Goal: Task Accomplishment & Management: Use online tool/utility

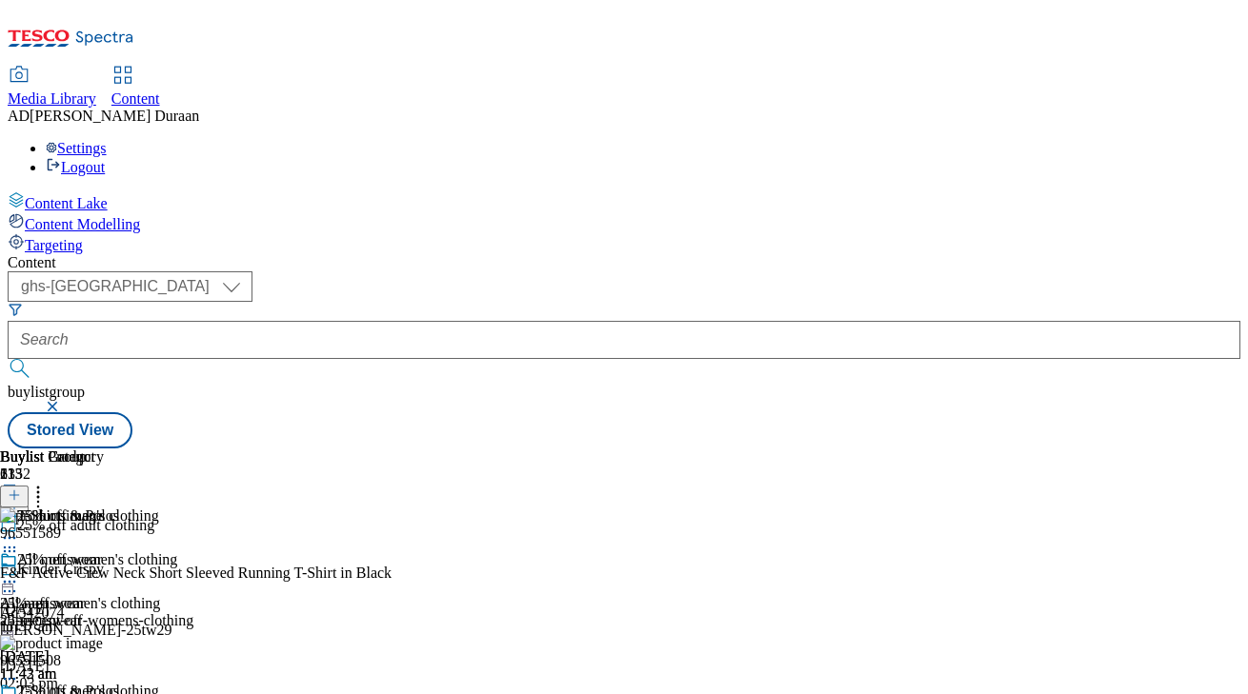
select select "ghs-[GEOGRAPHIC_DATA]"
click at [19, 572] on icon at bounding box center [9, 581] width 19 height 19
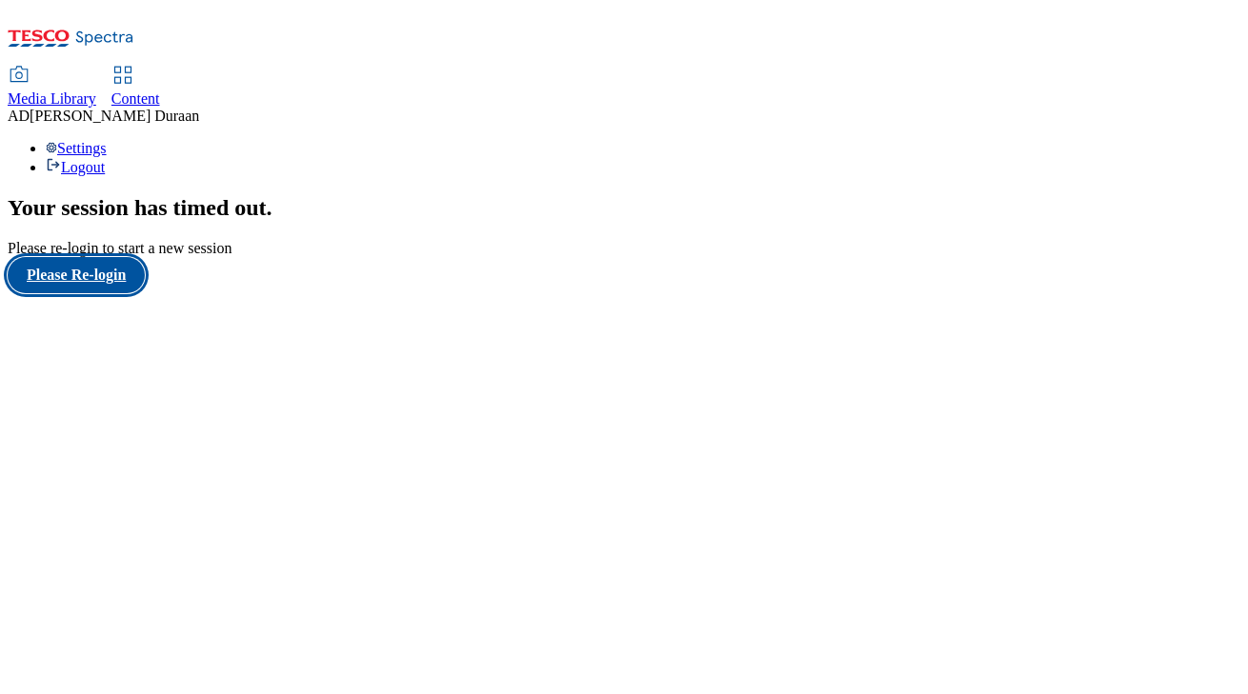
click at [123, 293] on button "Please Re-login" at bounding box center [76, 275] width 137 height 36
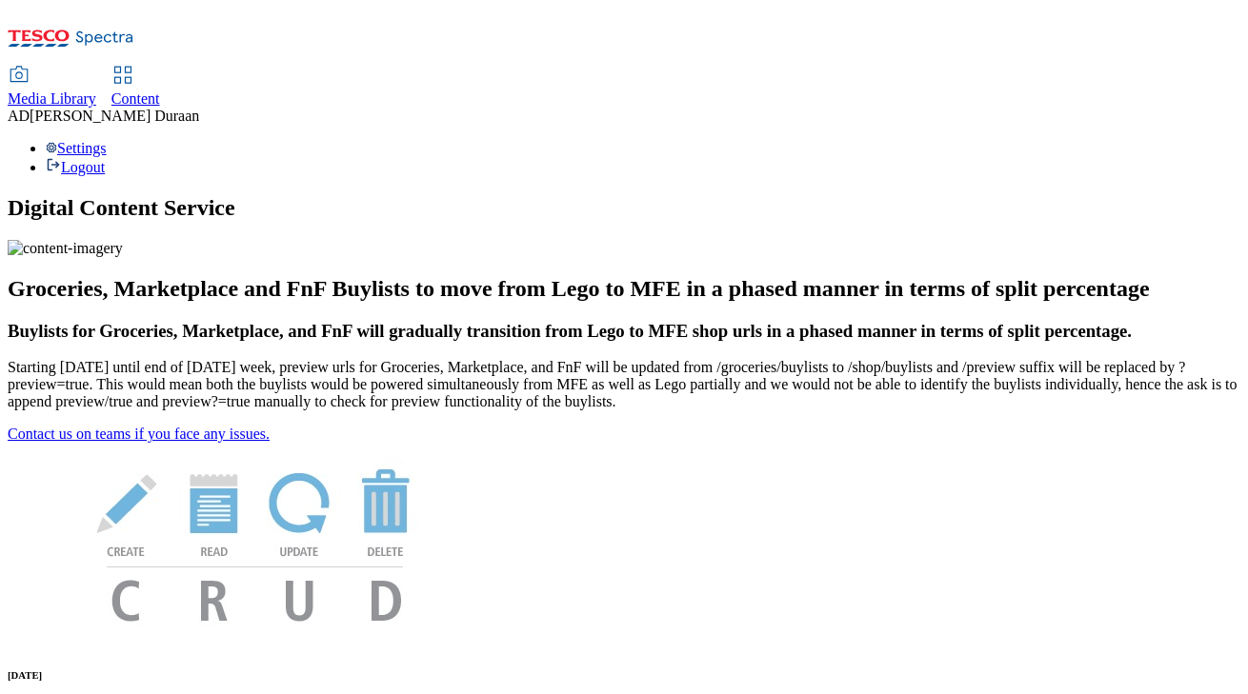
click at [160, 90] on span "Content" at bounding box center [135, 98] width 49 height 16
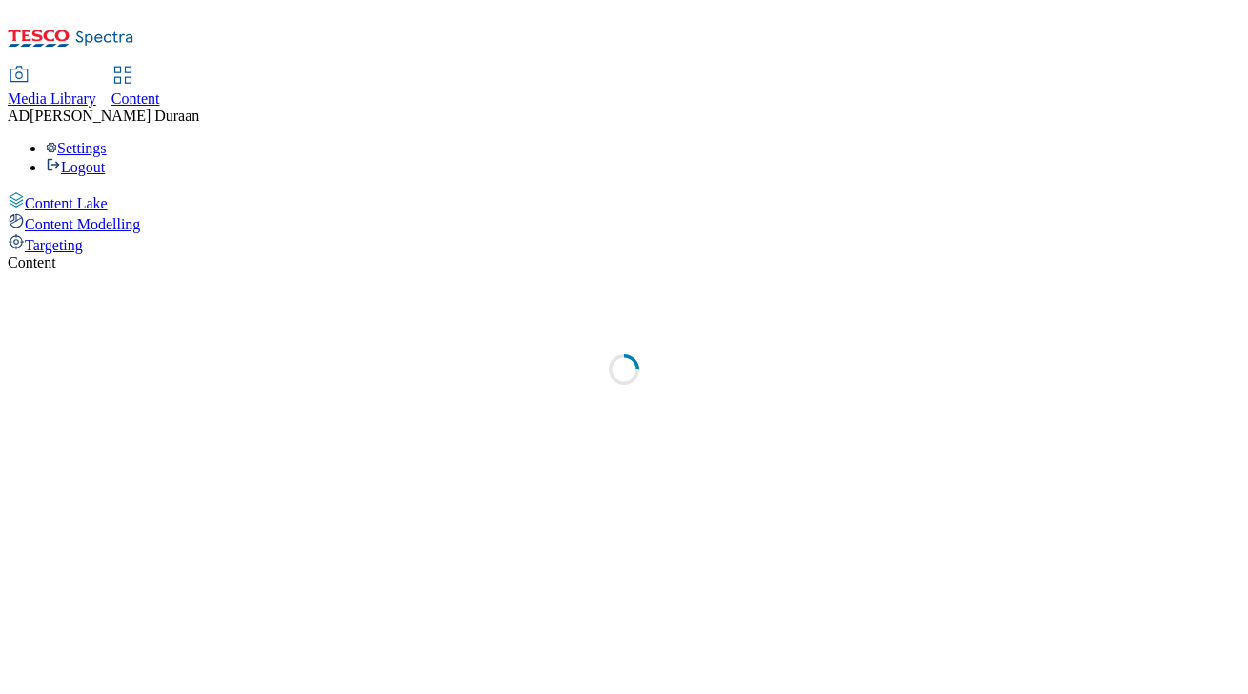
select select "ghs-[GEOGRAPHIC_DATA]"
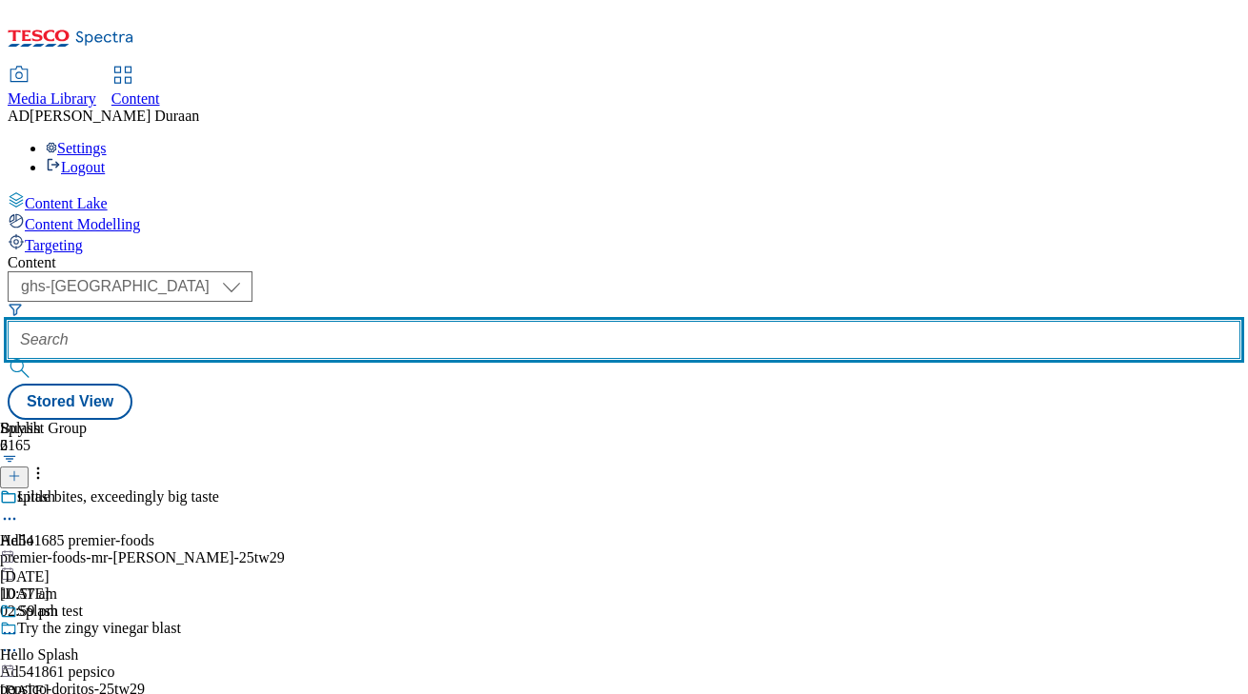
click at [448, 321] on input "text" at bounding box center [624, 340] width 1233 height 38
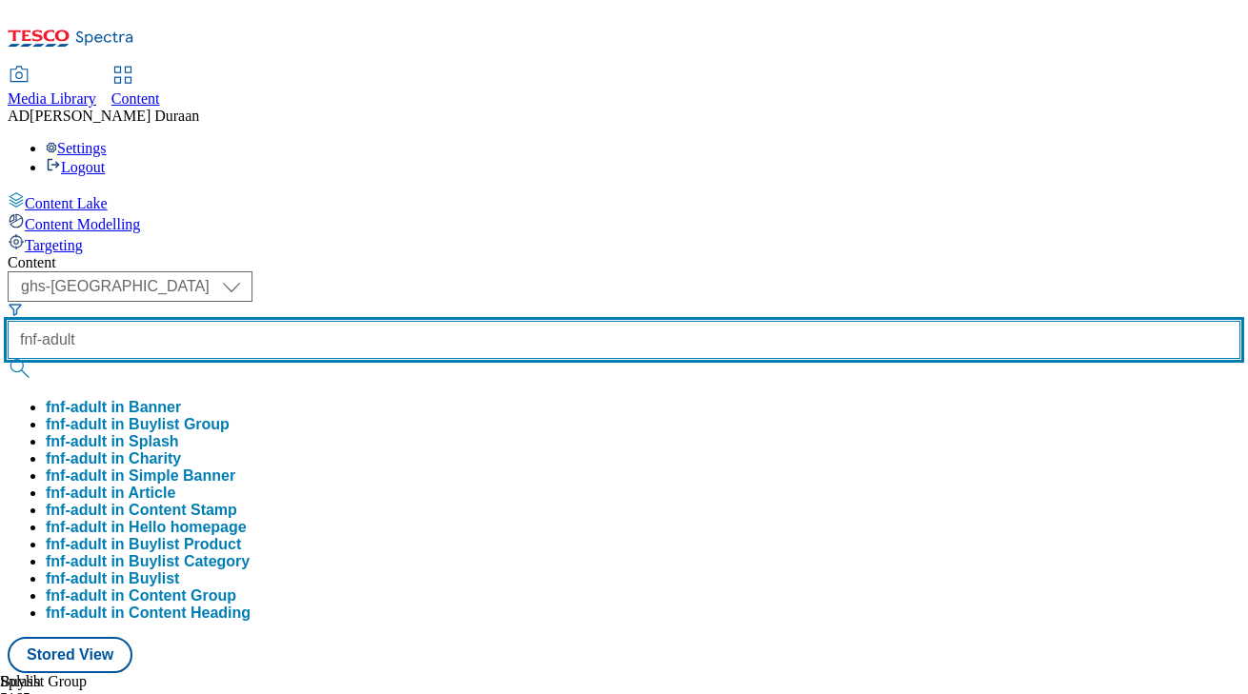
type input "fnf-adult"
click at [8, 359] on button "submit" at bounding box center [21, 368] width 27 height 19
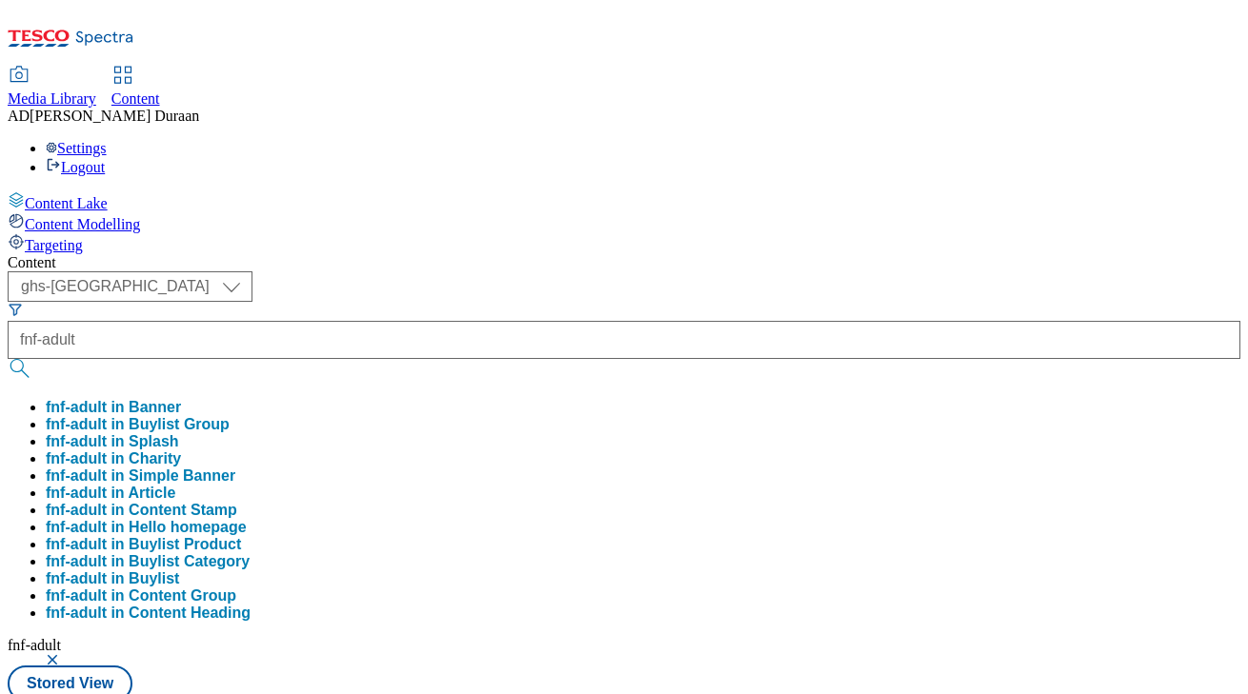
click at [535, 254] on div "Content" at bounding box center [624, 262] width 1233 height 17
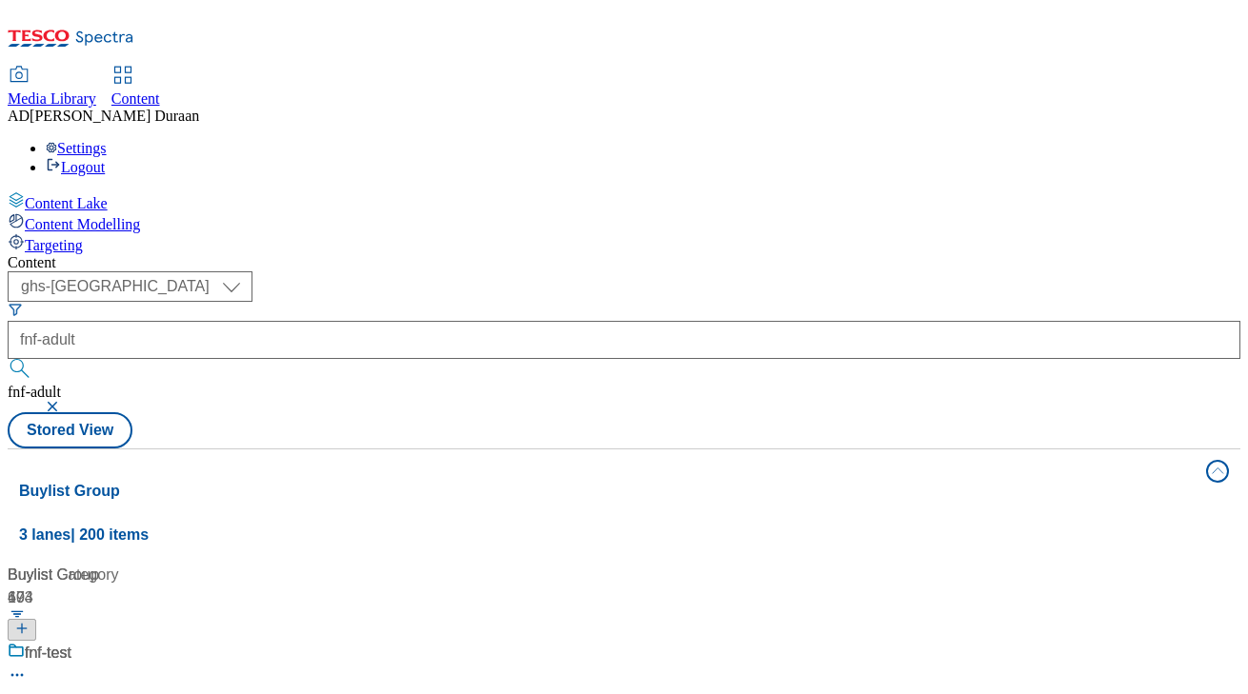
scroll to position [1279, 0]
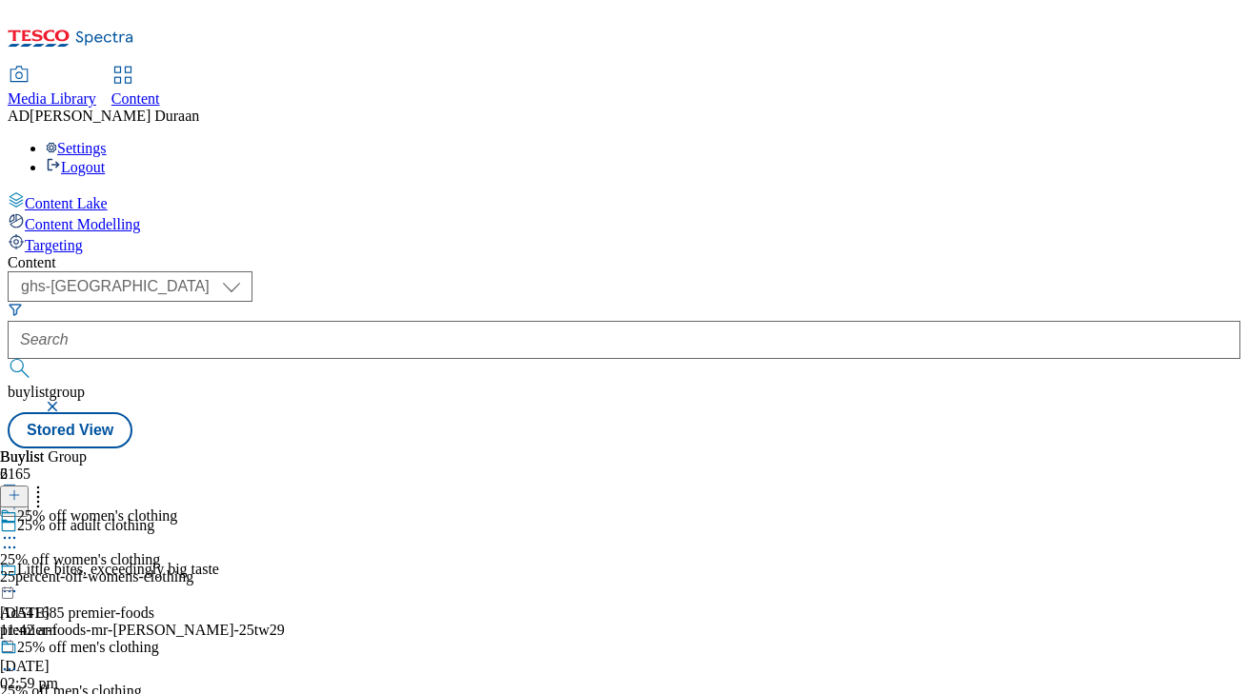
click at [11, 537] on circle at bounding box center [10, 538] width 3 height 3
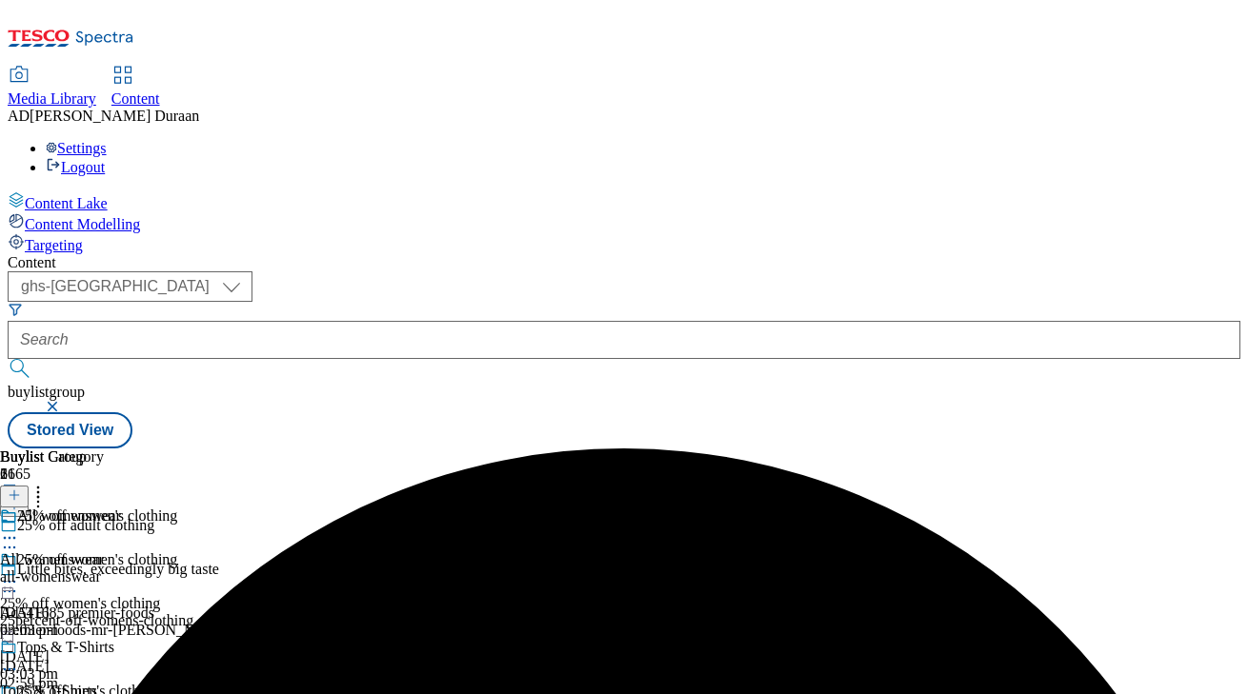
scroll to position [0, 90]
